Goal: Transaction & Acquisition: Purchase product/service

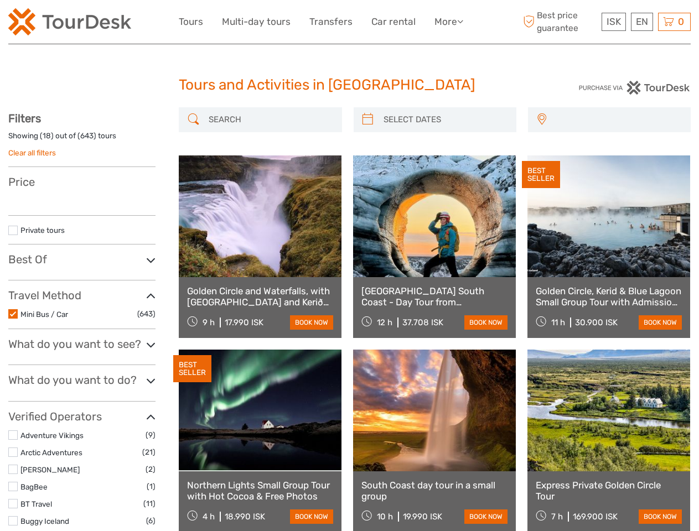
select select
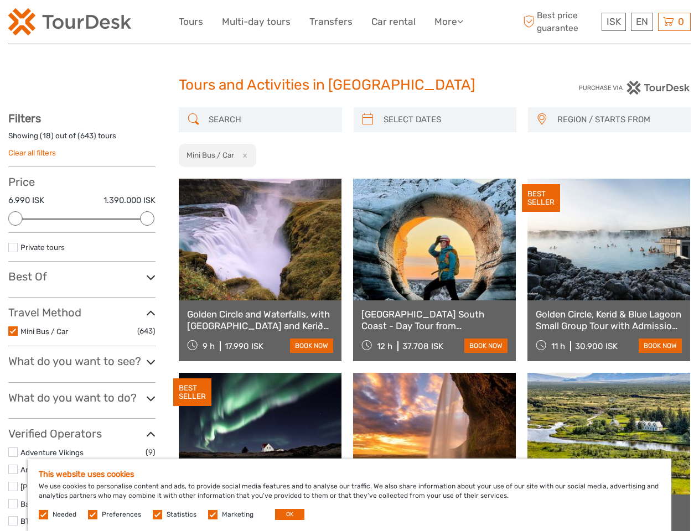
click at [448, 22] on link "More" at bounding box center [448, 22] width 29 height 16
click at [461, 21] on icon at bounding box center [460, 21] width 6 height 9
click at [613, 22] on span "ISK" at bounding box center [613, 21] width 14 height 11
click at [641, 22] on div "EN English Español Deutsch" at bounding box center [642, 22] width 22 height 18
click at [674, 22] on div "0 Items Total 0 ISK Checkout The shopping cart is empty." at bounding box center [674, 22] width 33 height 18
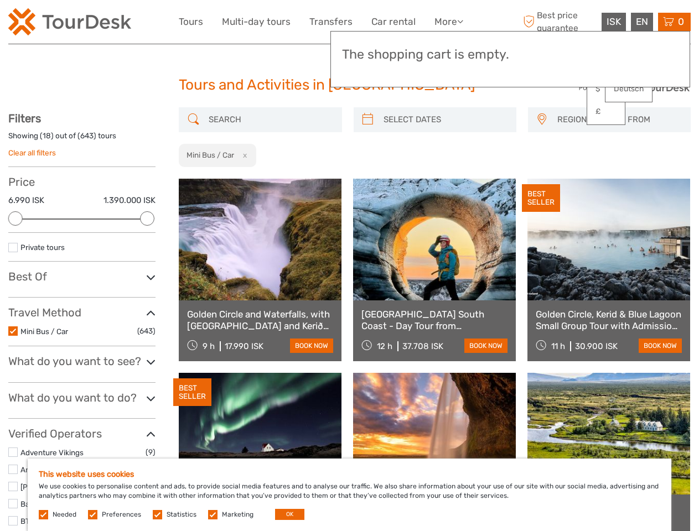
click at [15, 219] on div at bounding box center [15, 218] width 14 height 14
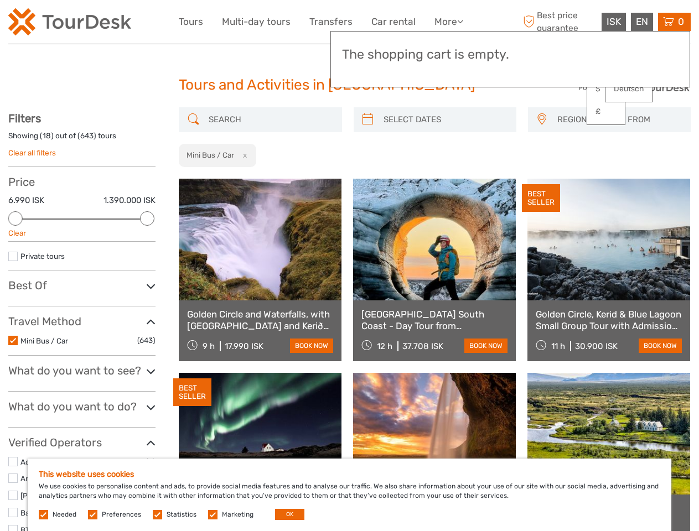
click at [147, 219] on div "Filters Showing ( 18 ) out of ( 643 ) tours Clear all filters Price 6.990 ISK 1…" at bounding box center [81, 515] width 147 height 807
click at [367, 179] on link at bounding box center [434, 240] width 163 height 122
click at [444, 179] on link at bounding box center [434, 240] width 163 height 122
